Goal: Find specific page/section: Find specific page/section

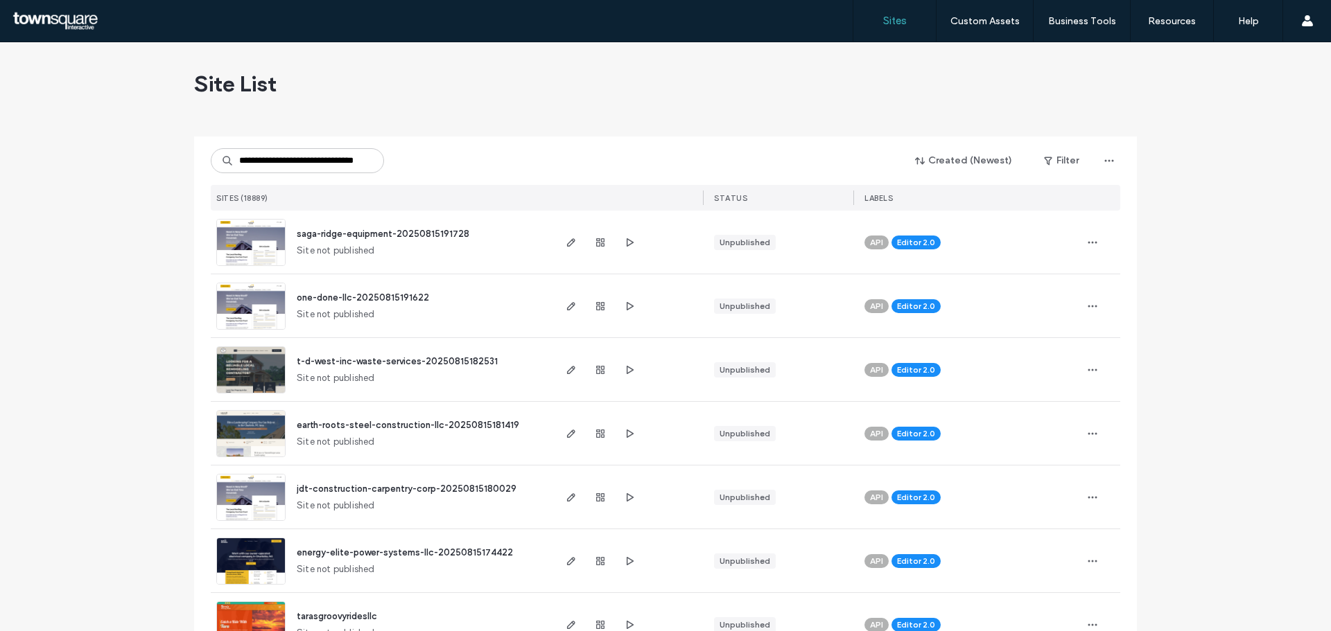
type input "**********"
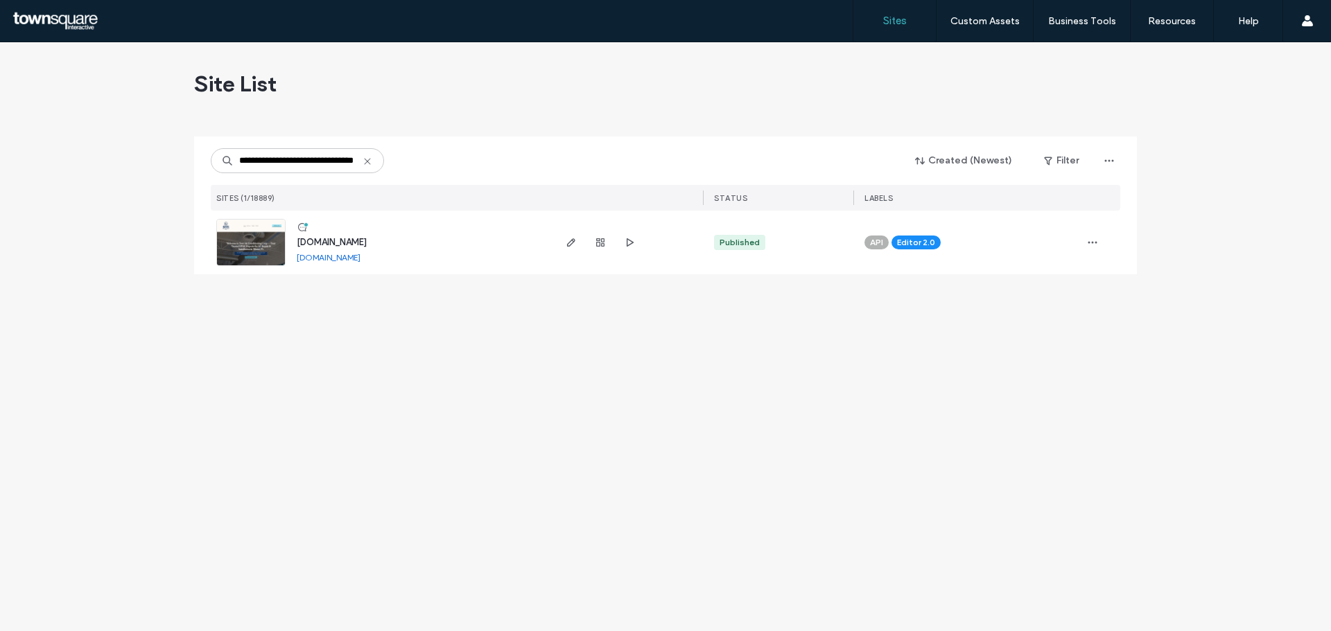
click at [338, 245] on span "www.seerairmiamigroup.com" at bounding box center [332, 242] width 70 height 10
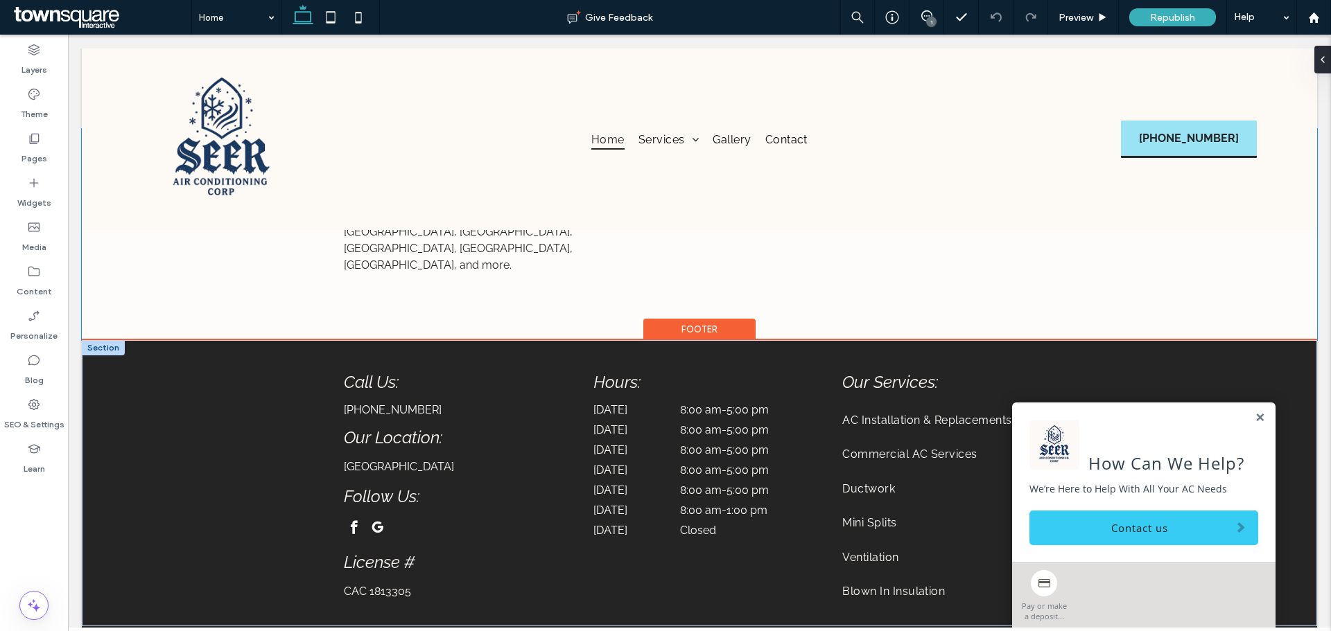
scroll to position [4508, 0]
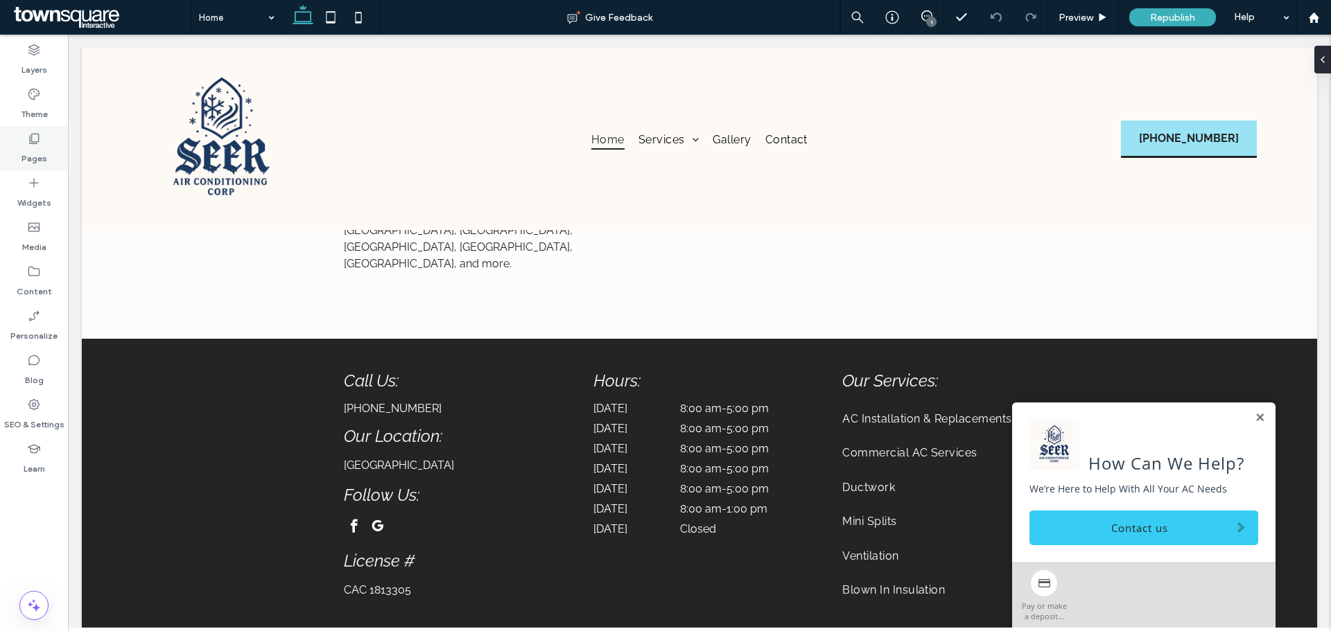
click at [40, 155] on label "Pages" at bounding box center [34, 155] width 26 height 19
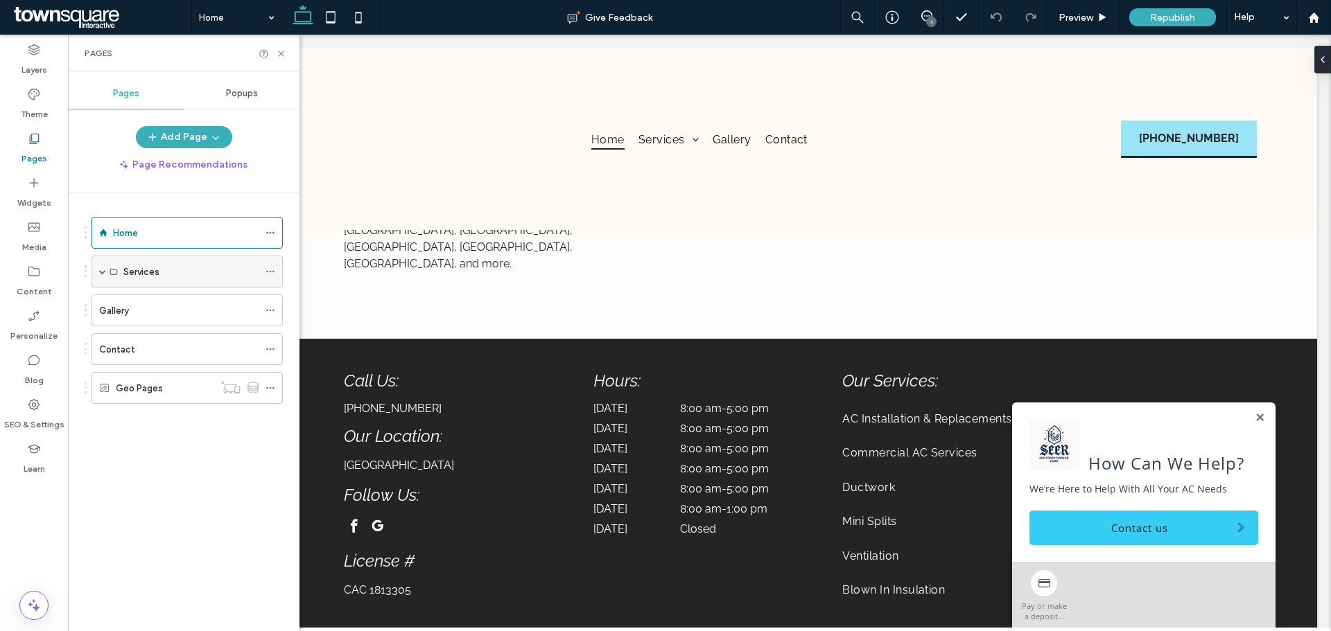
click at [117, 271] on use at bounding box center [113, 272] width 7 height 6
click at [103, 275] on span at bounding box center [102, 271] width 7 height 30
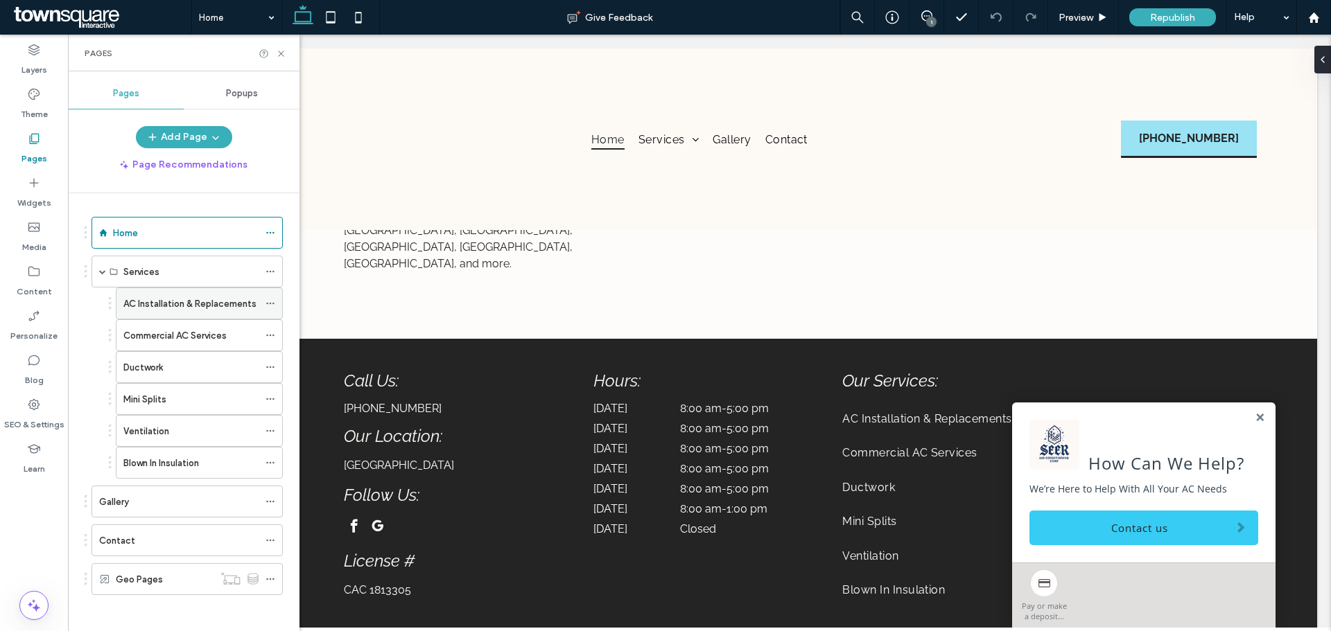
click at [146, 309] on label "AC Installation & Replacements" at bounding box center [189, 304] width 133 height 24
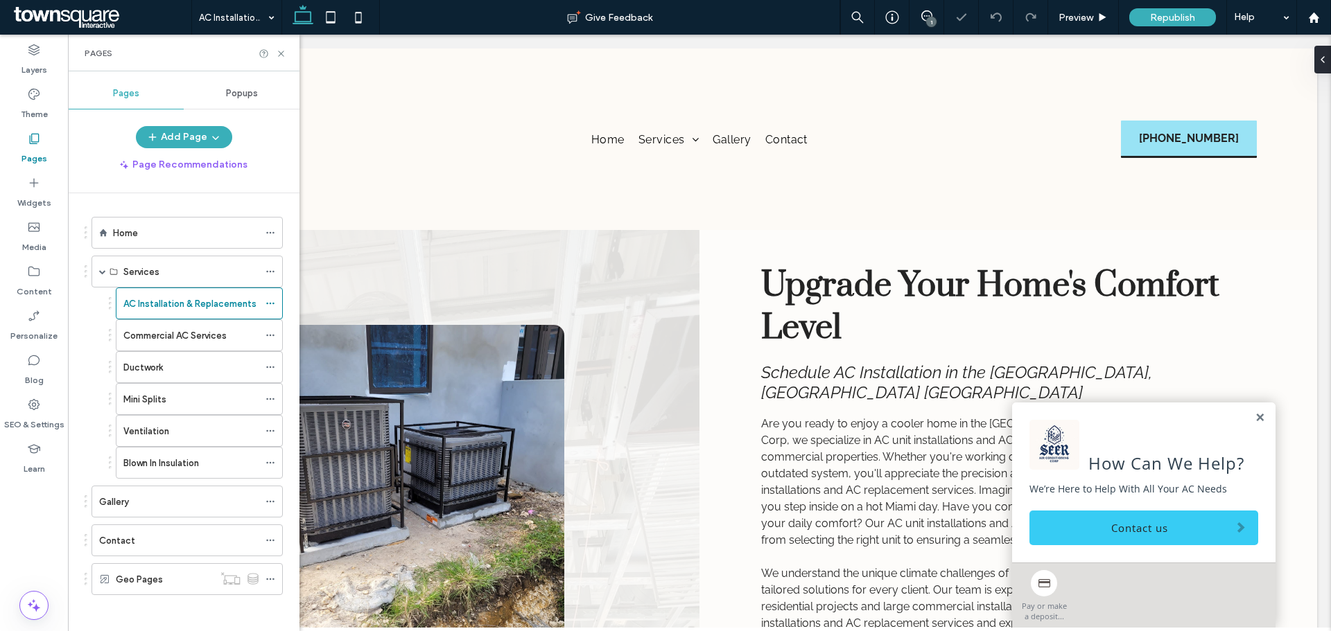
click at [288, 50] on div "Pages" at bounding box center [183, 53] width 231 height 37
drag, startPoint x: 282, startPoint y: 54, endPoint x: 165, endPoint y: 273, distance: 248.4
click at [282, 54] on use at bounding box center [281, 54] width 6 height 6
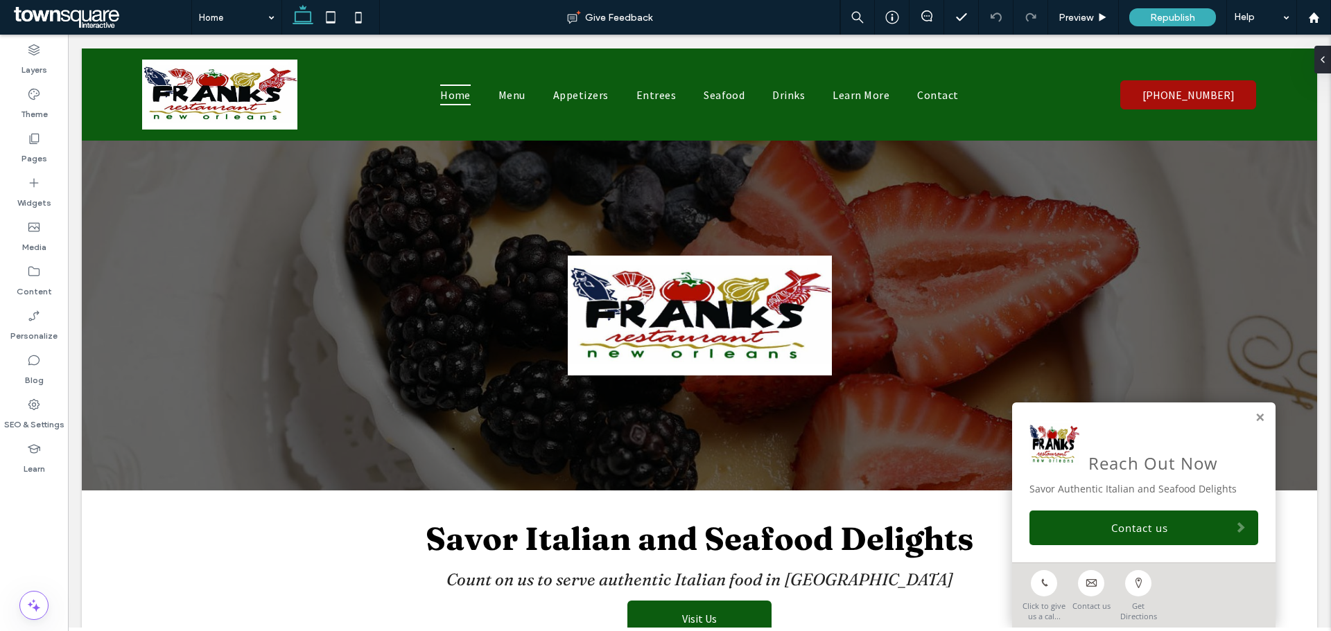
click at [1249, 424] on div "Reach Out Now Savor Authentic Italian and Seafood Delights Contact us" at bounding box center [1143, 483] width 263 height 160
drag, startPoint x: 1250, startPoint y: 419, endPoint x: 1216, endPoint y: 419, distance: 34.0
click at [1254, 419] on link at bounding box center [1259, 418] width 10 height 12
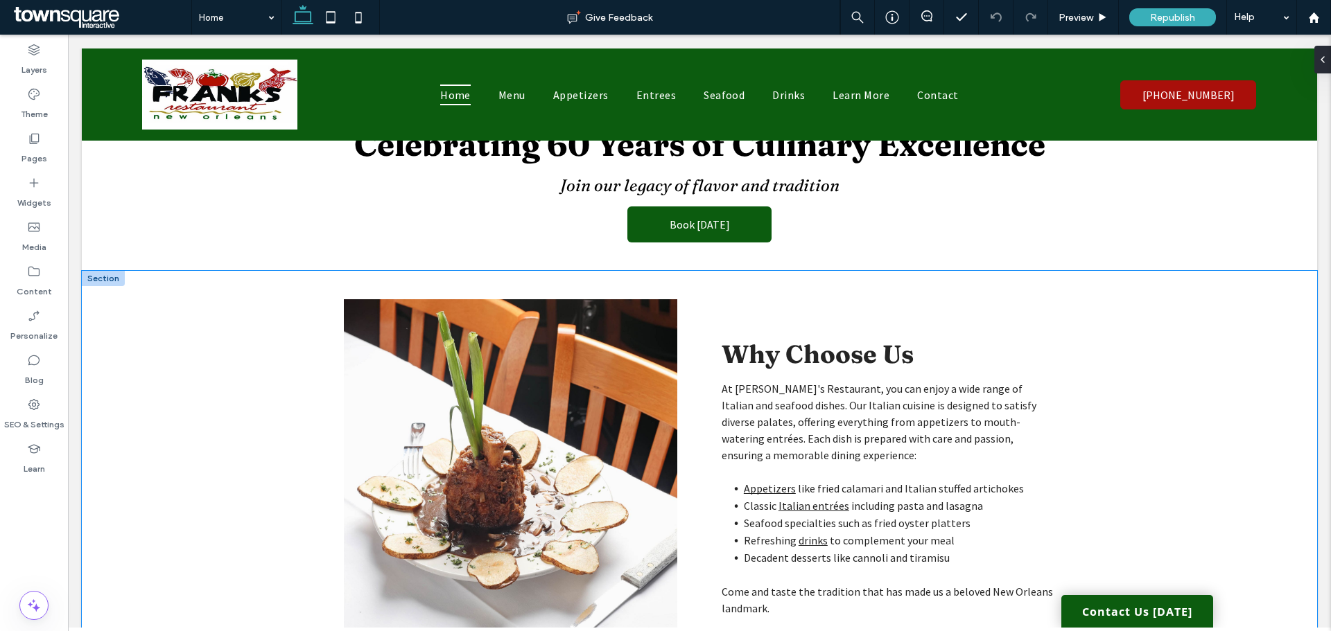
scroll to position [1663, 0]
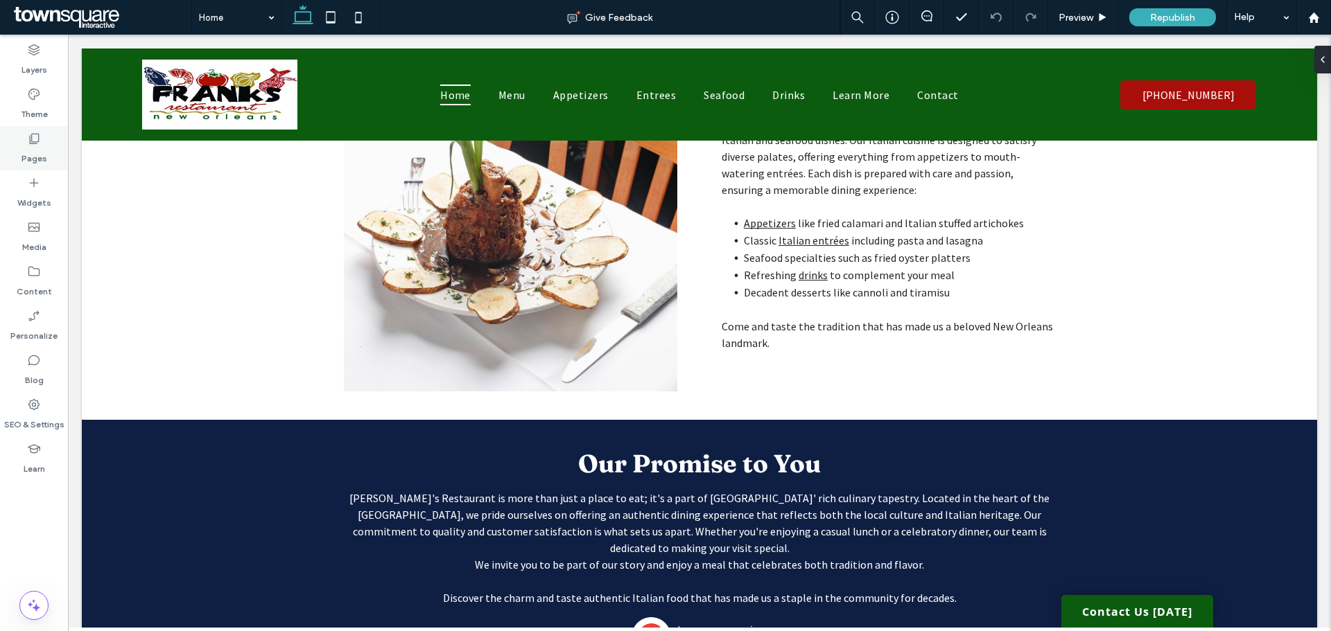
click at [32, 135] on use at bounding box center [35, 139] width 10 height 10
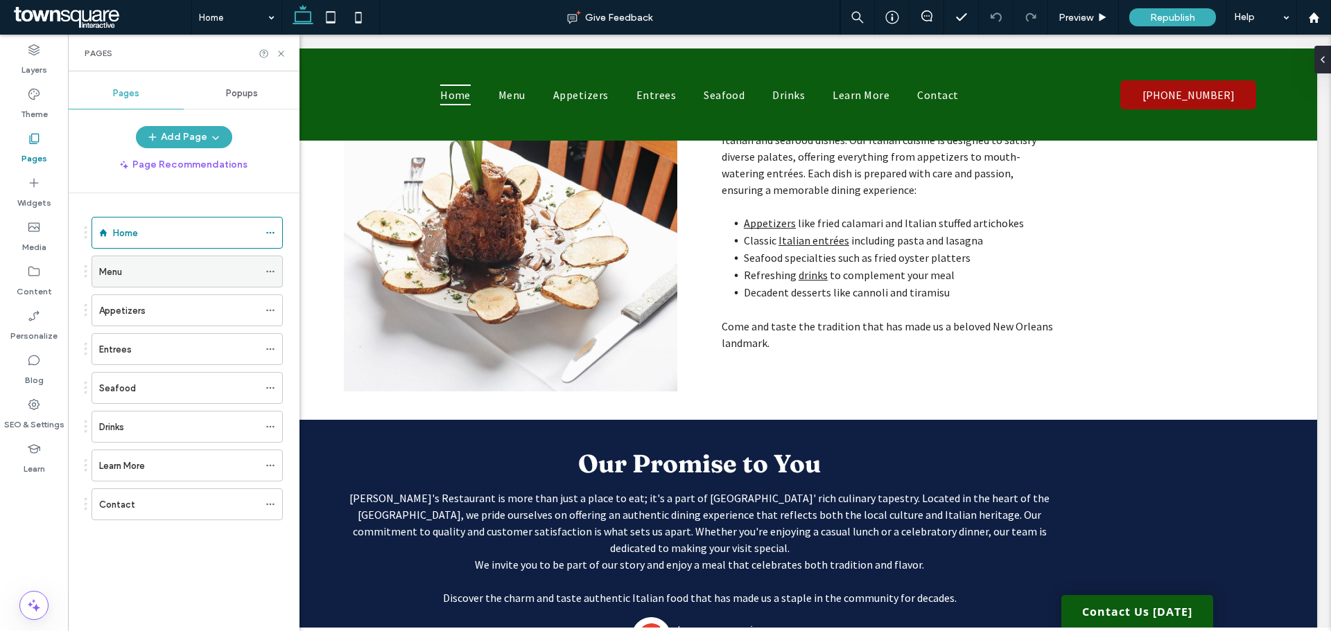
click at [123, 276] on div "Menu" at bounding box center [178, 272] width 159 height 15
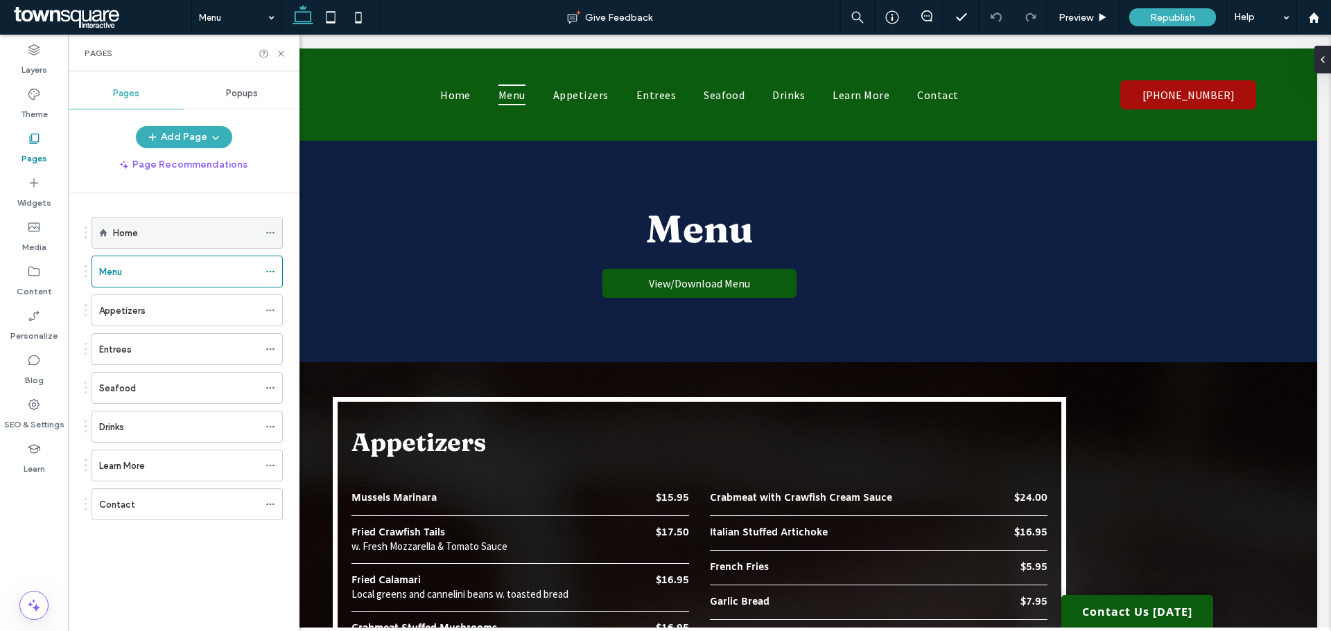
click at [110, 229] on div "Home" at bounding box center [186, 233] width 191 height 32
click at [122, 231] on label "Home" at bounding box center [125, 233] width 25 height 24
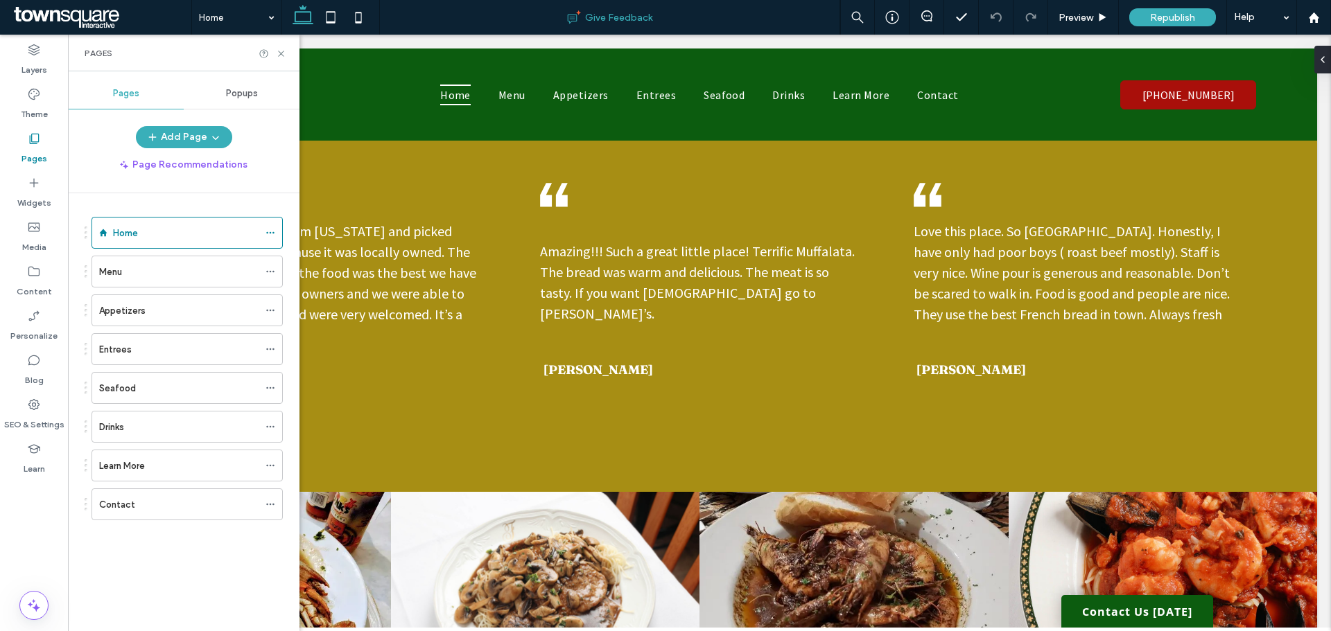
scroll to position [2057, 0]
